Goal: Information Seeking & Learning: Understand process/instructions

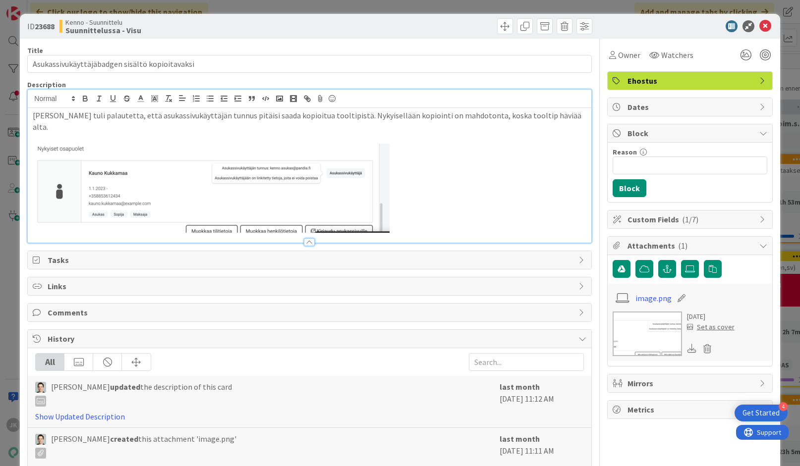
click at [556, 120] on p "[PERSON_NAME] tuli palautetta, että asukassivukäyttäjän tunnus pitäisi saada ko…" at bounding box center [309, 121] width 553 height 22
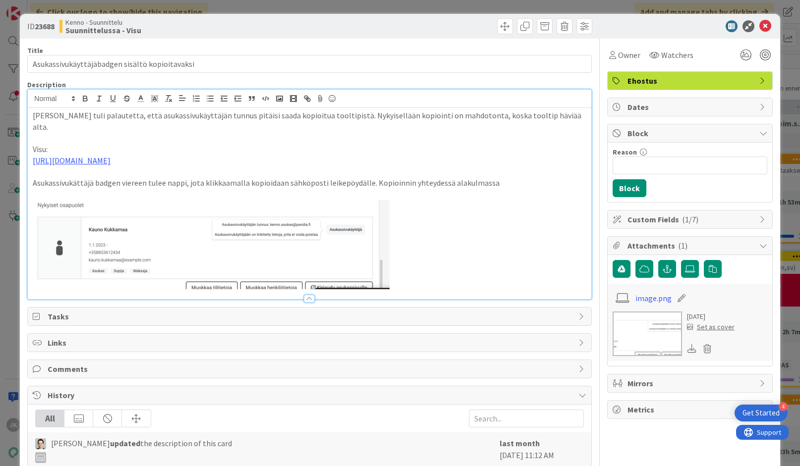
click at [448, 177] on p "Asukassivukättäjä badgen viereen tulee nappi, jota klikkaamalla kopioidaan sähk…" at bounding box center [309, 182] width 553 height 11
click at [534, 177] on p "Asukassivukättäjä badgen viereen tulee nappi, jota klikkaamalla kopioidaan sähk…" at bounding box center [309, 182] width 553 height 11
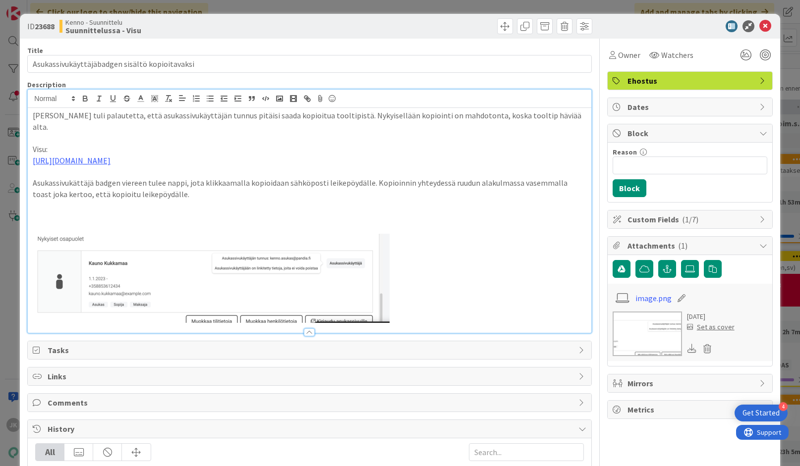
click at [160, 185] on p "Asukassivukättäjä badgen viereen tulee nappi, jota klikkaamalla kopioidaan sähk…" at bounding box center [309, 188] width 553 height 22
click at [89, 181] on p "Asukassivukättäjä badgen viereen tulee nappi, jota klikkaamalla kopioidaan sähk…" at bounding box center [309, 188] width 553 height 22
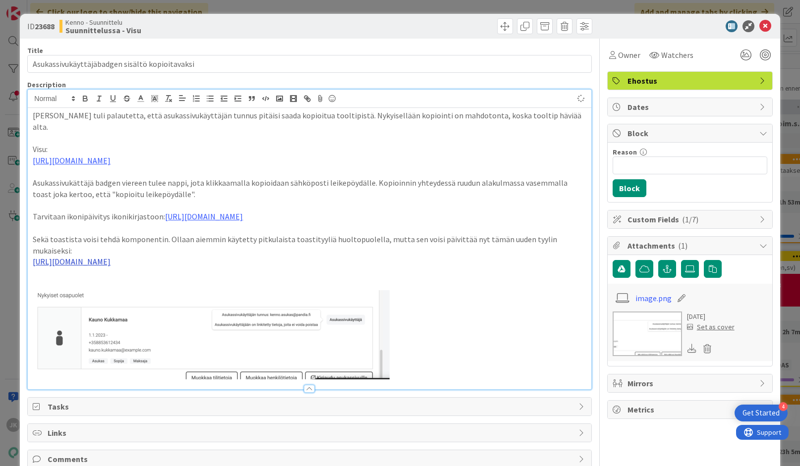
click at [111, 257] on link "[URL][DOMAIN_NAME]" at bounding box center [72, 262] width 78 height 10
click at [242, 261] on link "[URL][DOMAIN_NAME]" at bounding box center [208, 258] width 68 height 13
click at [243, 212] on link "[URL][DOMAIN_NAME]" at bounding box center [204, 217] width 78 height 10
click at [327, 225] on link "[URL][DOMAIN_NAME]" at bounding box center [337, 225] width 68 height 13
click at [111, 156] on link "[URL][DOMAIN_NAME]" at bounding box center [72, 161] width 78 height 10
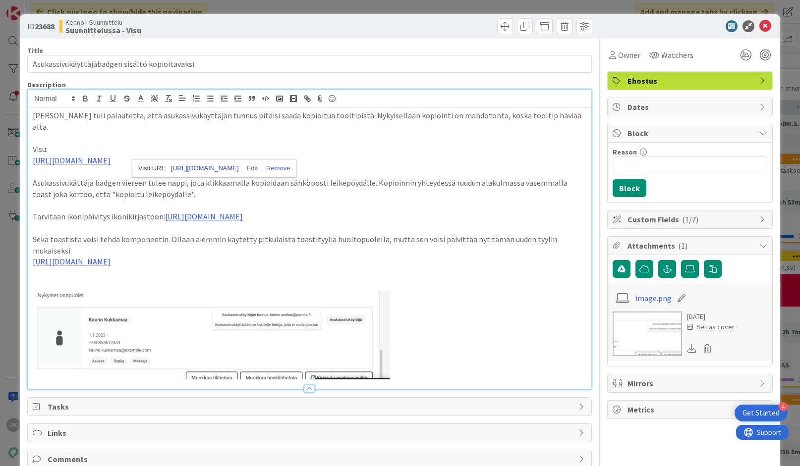
click at [238, 168] on link "[URL][DOMAIN_NAME]" at bounding box center [205, 168] width 68 height 13
click at [724, 22] on icon at bounding box center [765, 26] width 12 height 12
